Goal: Transaction & Acquisition: Purchase product/service

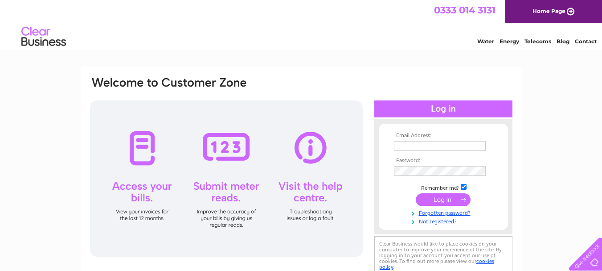
type input "claudejbailey@gmail.com"
click at [437, 202] on input "submit" at bounding box center [443, 199] width 55 height 12
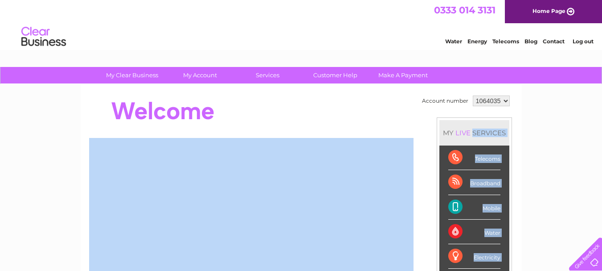
click at [299, 92] on div "Account number 1064035 MY LIVE SERVICES Telecoms Broadband Mobile Water Electri…" at bounding box center [301, 249] width 441 height 331
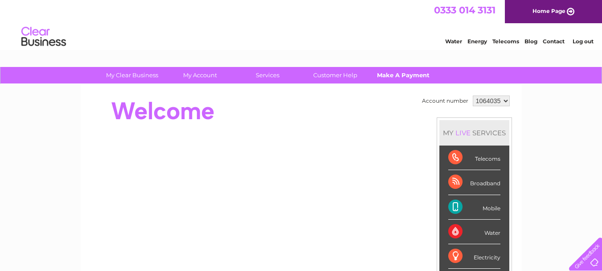
click at [395, 73] on link "Make A Payment" at bounding box center [403, 75] width 74 height 16
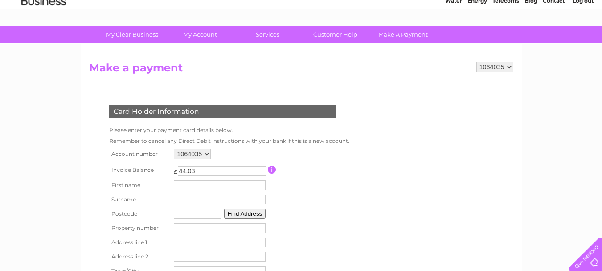
scroll to position [42, 0]
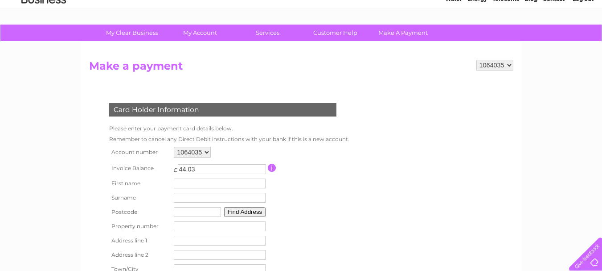
click at [185, 185] on input "text" at bounding box center [220, 183] width 92 height 10
type input "steven"
type input "bailey"
type input "EX6 7QU"
type input "Bramble Cottage"
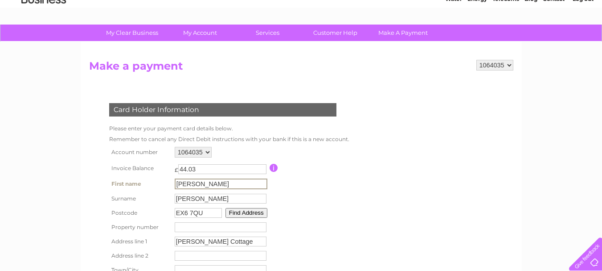
type input "Higher Ashton"
type input "EXETER"
click at [188, 226] on input "number" at bounding box center [220, 226] width 92 height 10
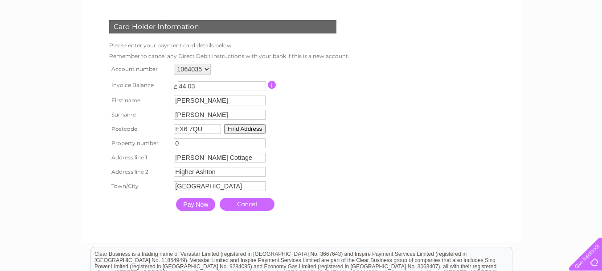
scroll to position [127, 0]
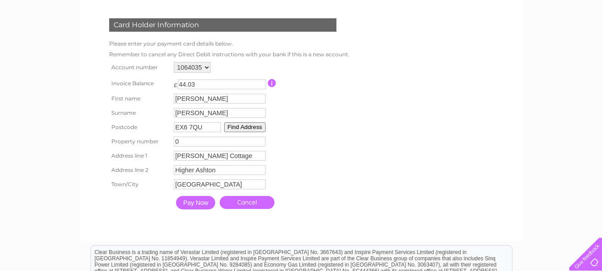
type input "0"
click at [197, 201] on input "Pay Now" at bounding box center [195, 202] width 39 height 13
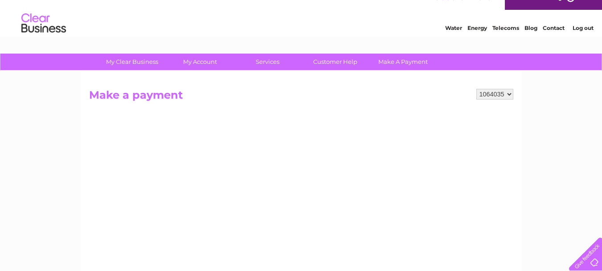
scroll to position [0, 0]
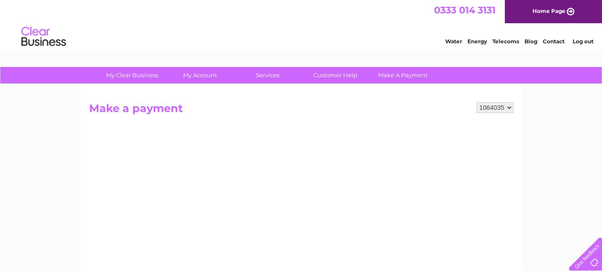
click at [579, 39] on link "Log out" at bounding box center [583, 41] width 21 height 7
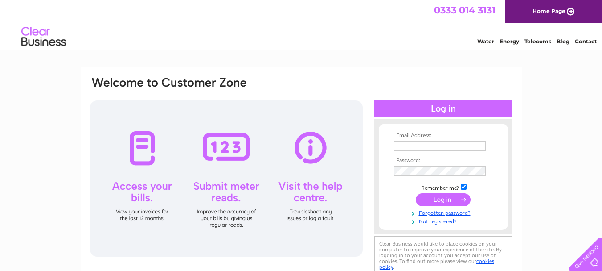
type input "claudejbailey@gmail.com"
click at [440, 197] on input "submit" at bounding box center [443, 199] width 55 height 12
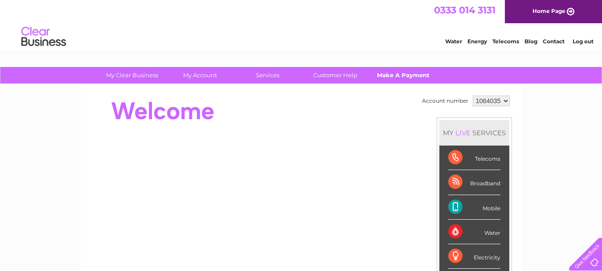
click at [394, 74] on link "Make A Payment" at bounding box center [403, 75] width 74 height 16
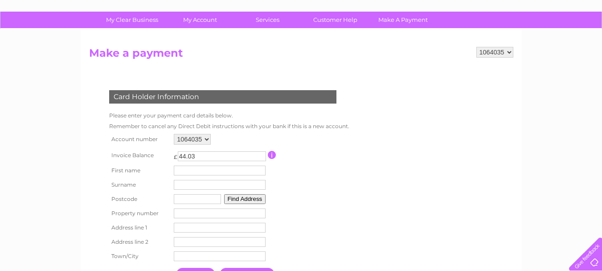
scroll to position [59, 0]
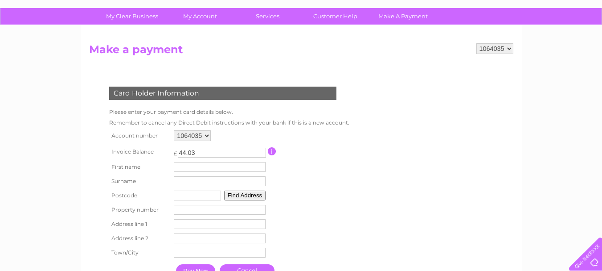
click at [186, 168] on input "text" at bounding box center [220, 167] width 92 height 10
type input "[PERSON_NAME]"
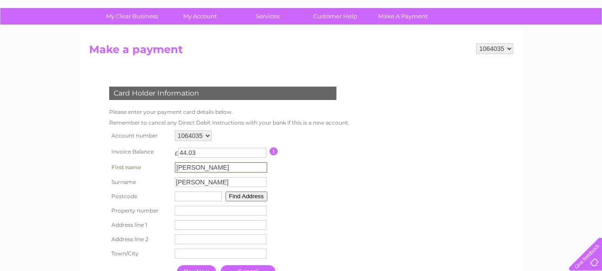
type input "EX6 7QU"
type input "[PERSON_NAME] Cottage"
type input "Higher Ashton"
type input "[GEOGRAPHIC_DATA]"
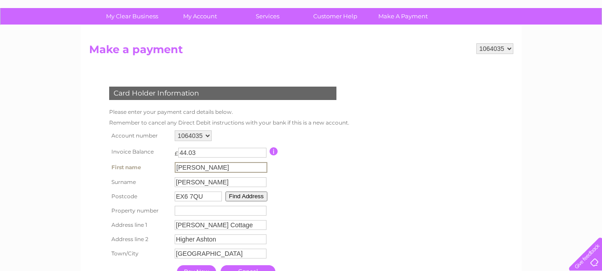
click at [183, 209] on input "number" at bounding box center [221, 210] width 92 height 10
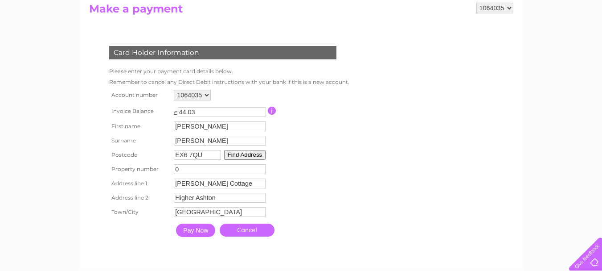
scroll to position [110, 0]
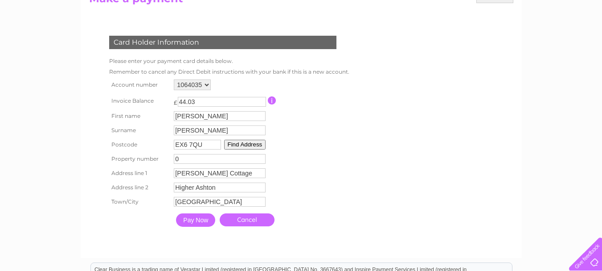
type input "0"
click at [198, 218] on input "Pay Now" at bounding box center [195, 219] width 39 height 13
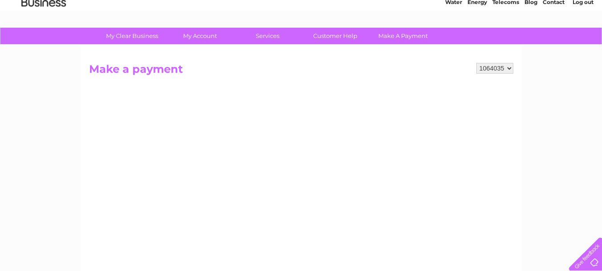
scroll to position [37, 0]
